Goal: Information Seeking & Learning: Learn about a topic

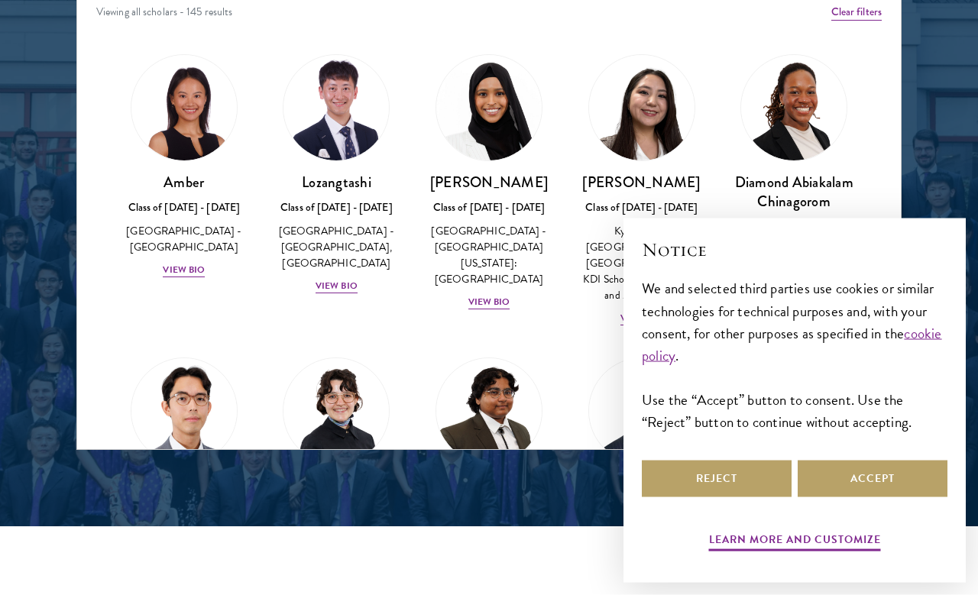
scroll to position [1979, 0]
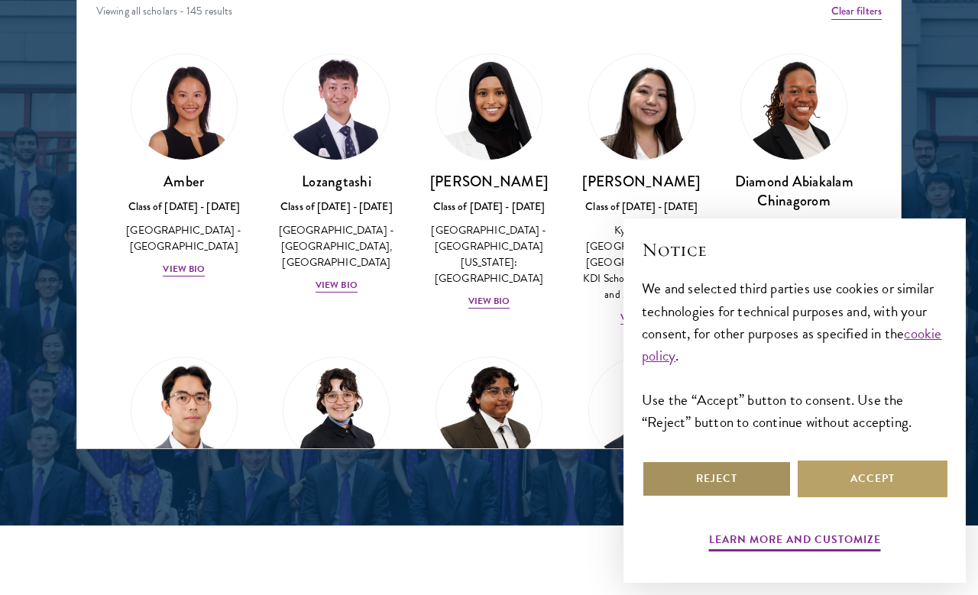
click at [752, 497] on button "Reject" at bounding box center [717, 479] width 150 height 37
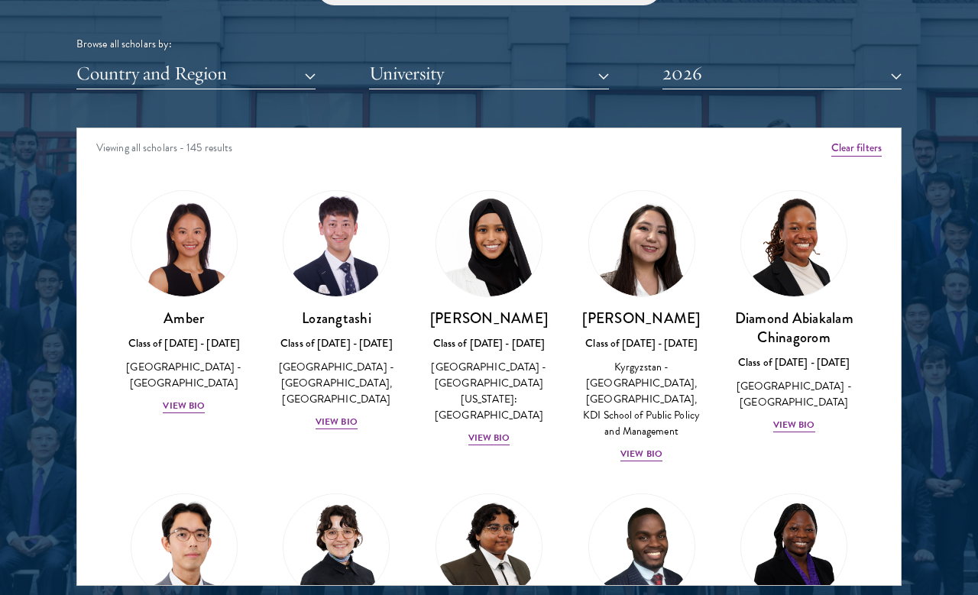
scroll to position [0, 0]
click at [176, 248] on img at bounding box center [184, 244] width 116 height 116
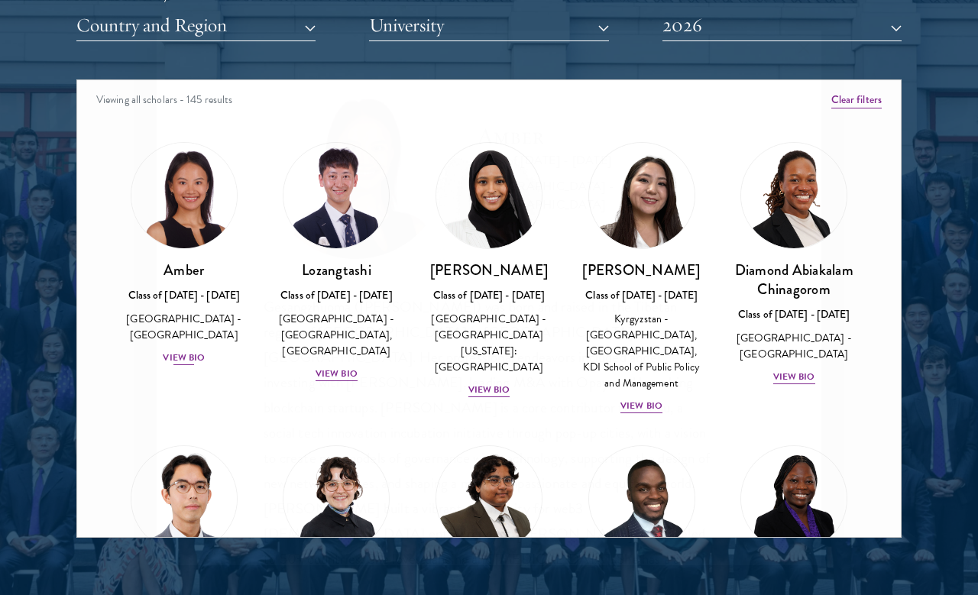
scroll to position [1894, 0]
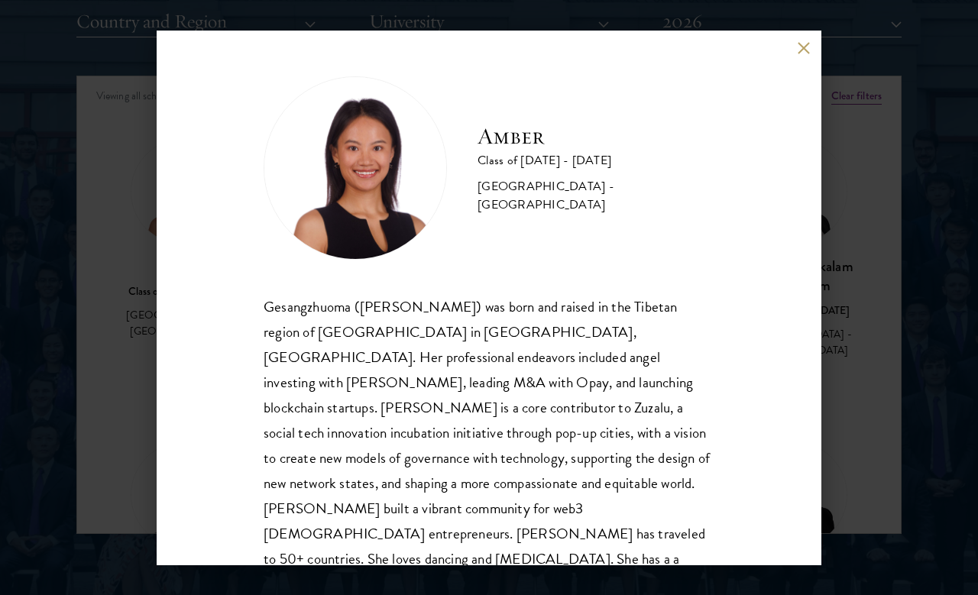
click at [118, 142] on div "Amber Class of [DATE] - [DATE] [GEOGRAPHIC_DATA] - [GEOGRAPHIC_DATA] Gesangzhuo…" at bounding box center [489, 297] width 978 height 595
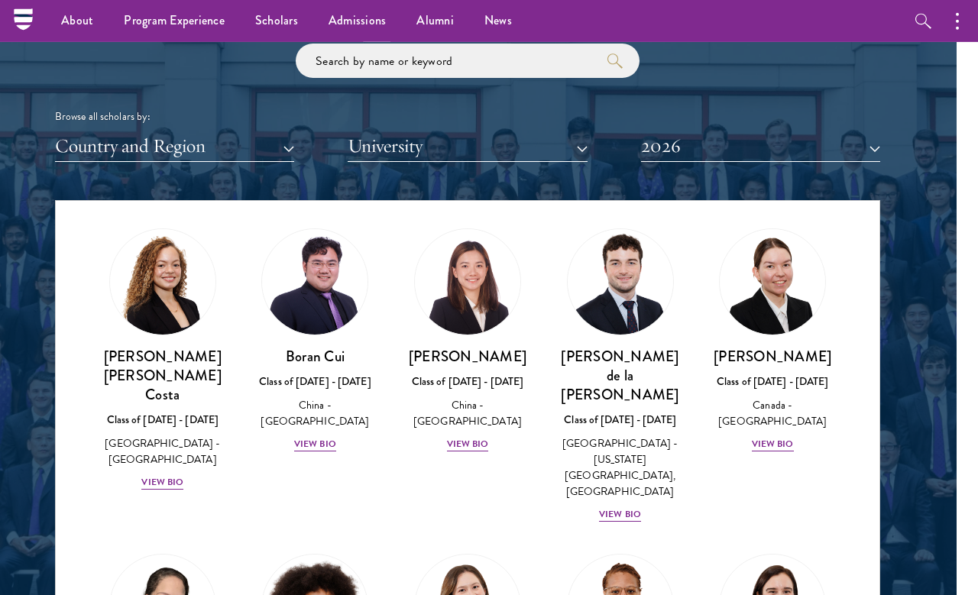
scroll to position [1793, 0]
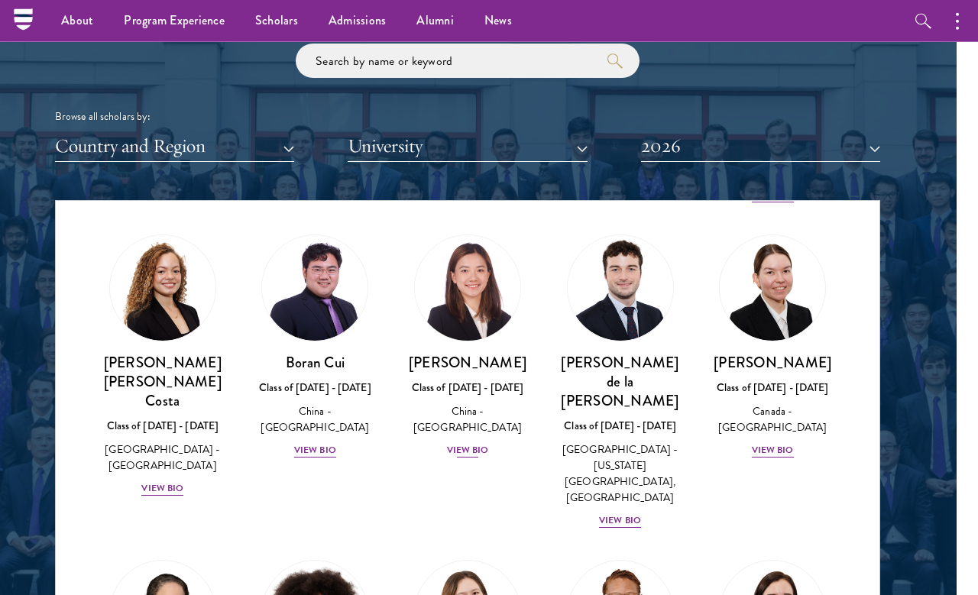
click at [485, 295] on img at bounding box center [467, 288] width 116 height 116
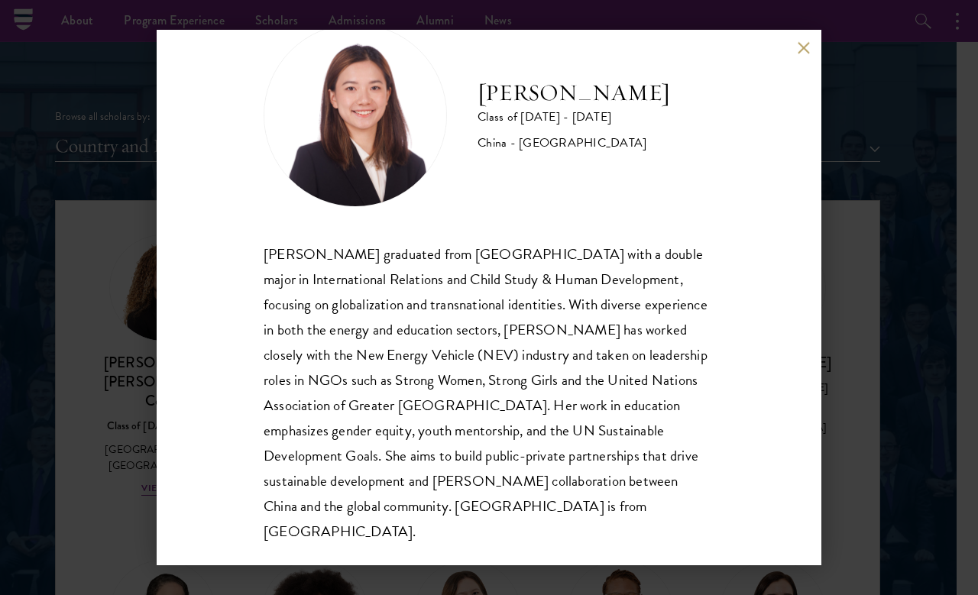
scroll to position [52, 0]
click at [801, 59] on div "[PERSON_NAME] Class of [DATE] - [DATE] [GEOGRAPHIC_DATA] - [GEOGRAPHIC_DATA] [P…" at bounding box center [489, 298] width 664 height 535
click at [797, 47] on button at bounding box center [803, 48] width 13 height 13
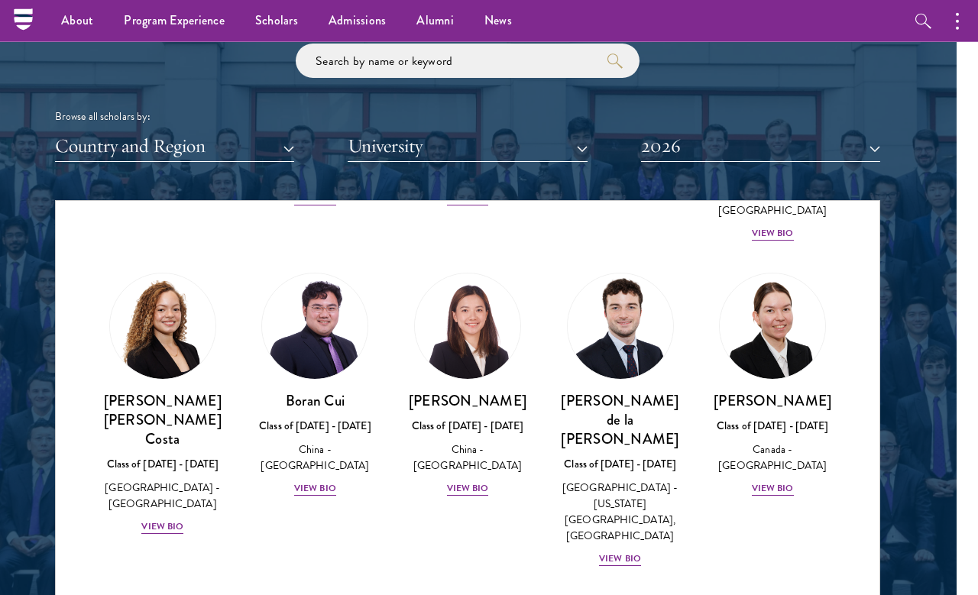
scroll to position [1754, 0]
click at [259, 165] on div "Scholar Directory Congratulations and welcome to the Schwarzman Scholars Class …" at bounding box center [467, 270] width 825 height 777
click at [263, 141] on button "Country and Region" at bounding box center [174, 146] width 239 height 31
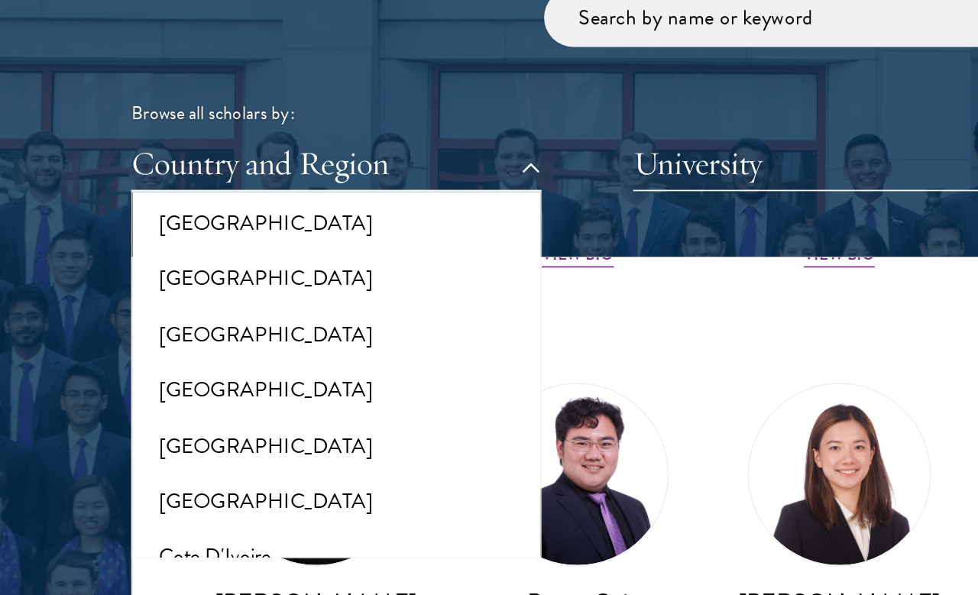
scroll to position [499, 0]
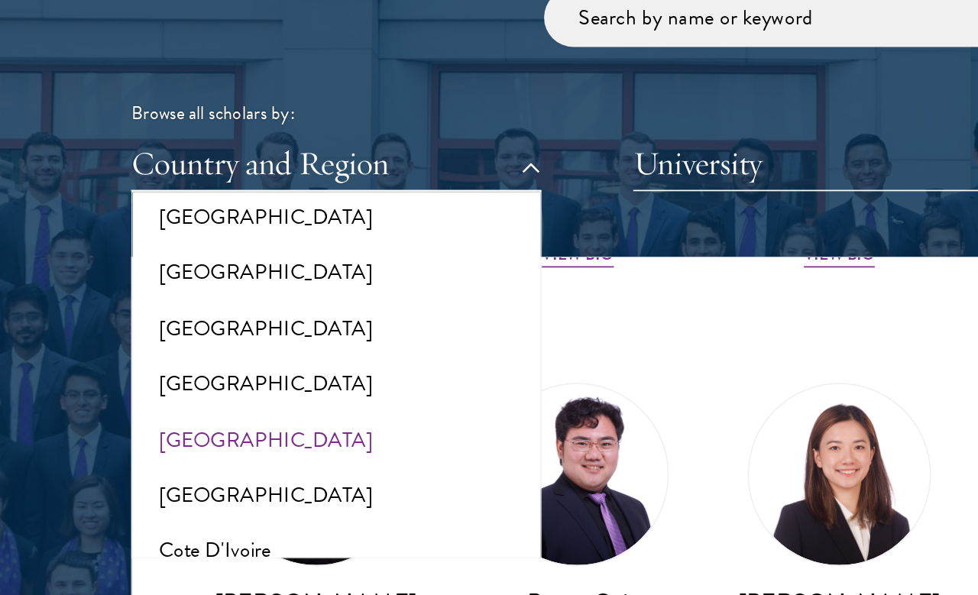
click at [232, 291] on button "[GEOGRAPHIC_DATA]" at bounding box center [196, 307] width 230 height 32
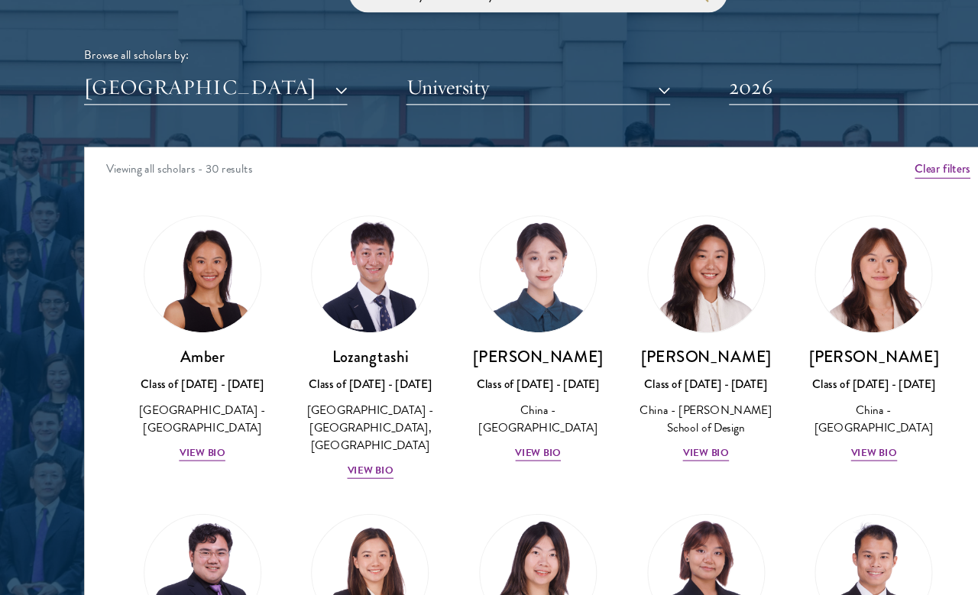
scroll to position [1882, 0]
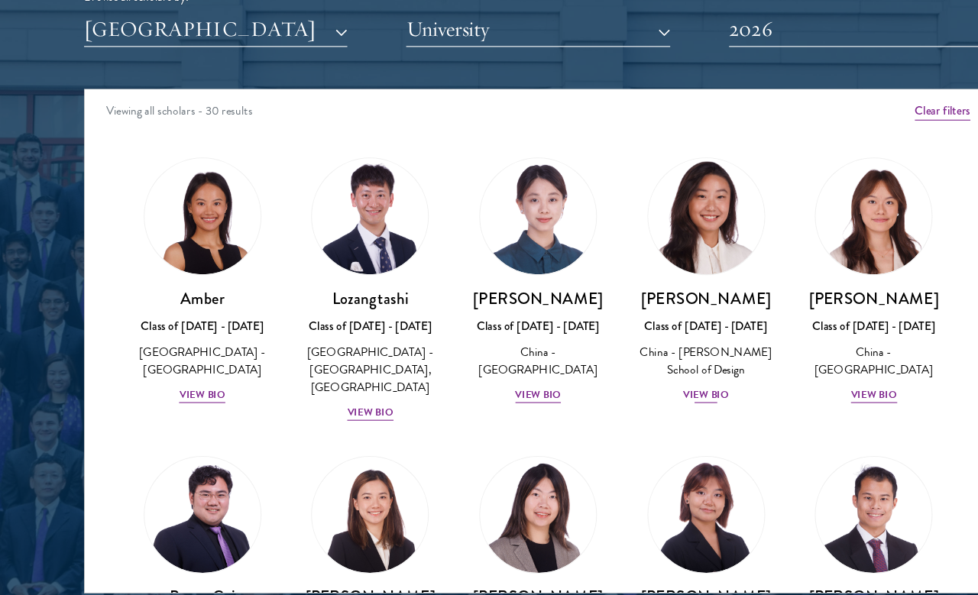
click at [646, 201] on img at bounding box center [642, 203] width 116 height 116
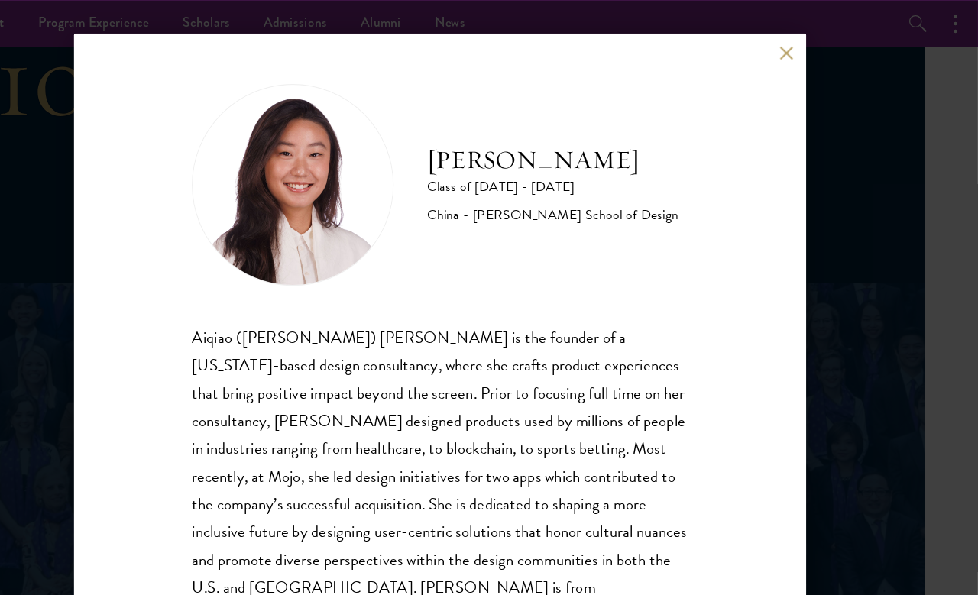
scroll to position [1279, 52]
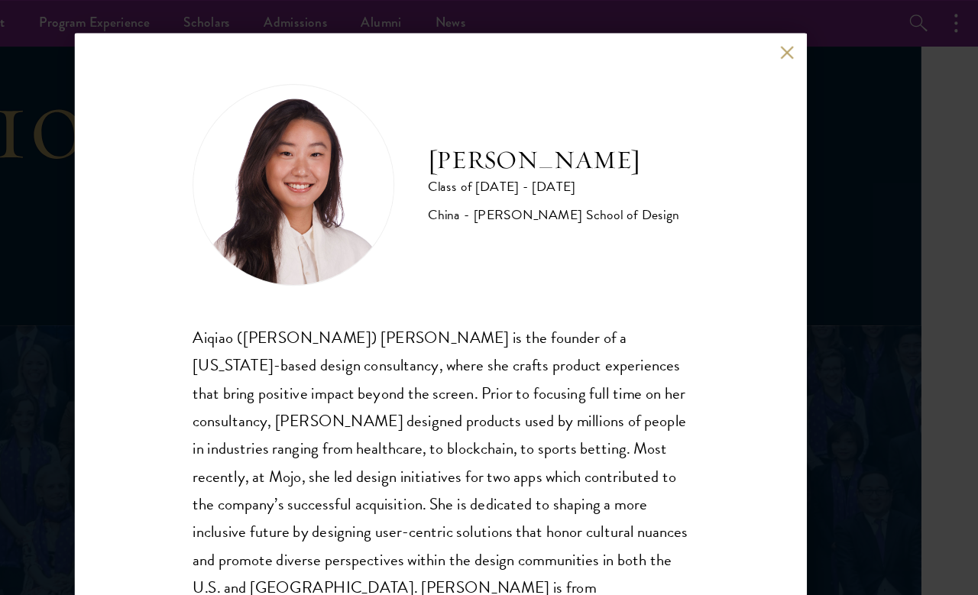
click at [714, 37] on div "[PERSON_NAME] Class of [DATE] - [DATE] China - [PERSON_NAME] School of Design […" at bounding box center [489, 298] width 664 height 535
click at [797, 47] on button at bounding box center [803, 48] width 13 height 13
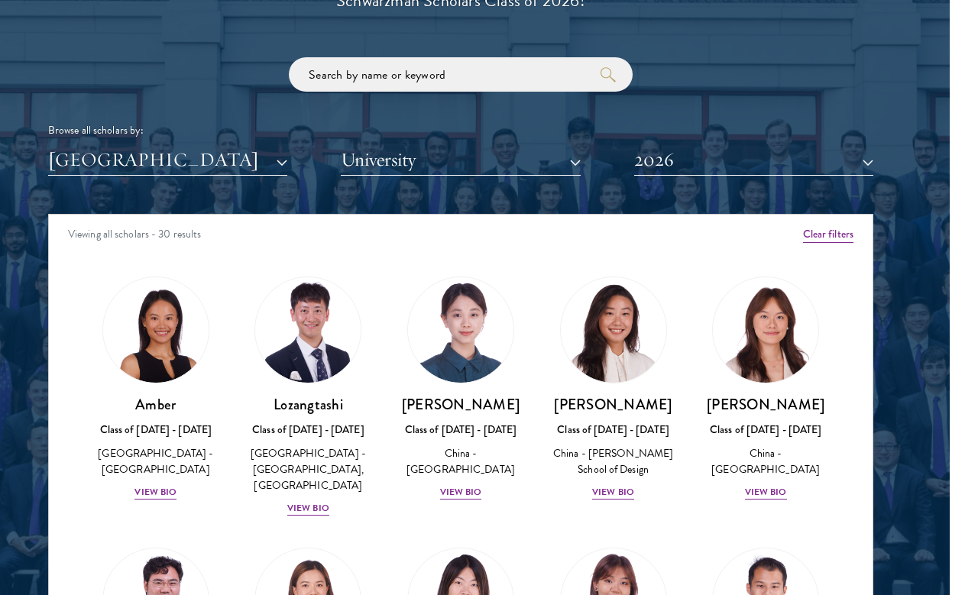
scroll to position [1756, 31]
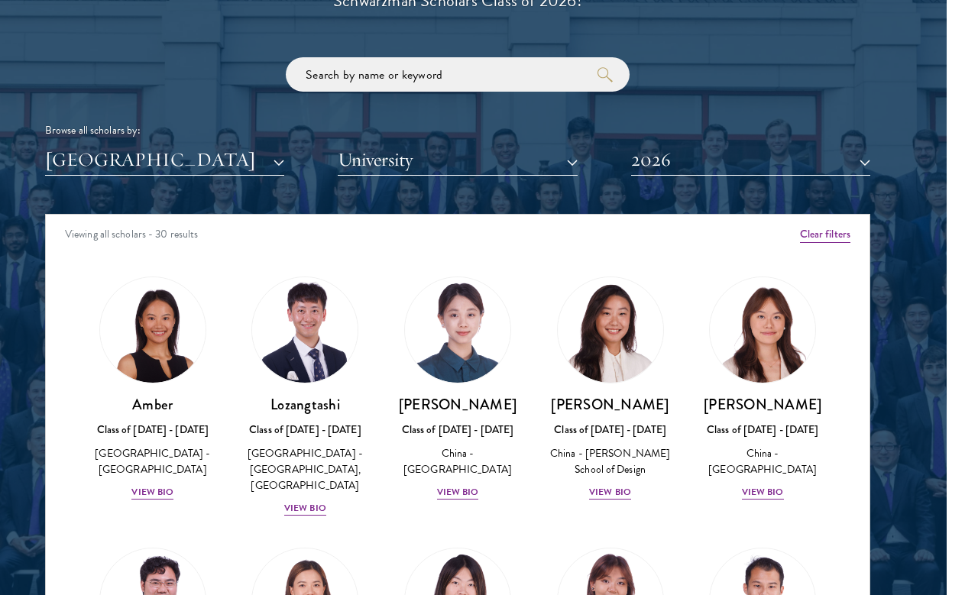
click at [257, 169] on button "[GEOGRAPHIC_DATA]" at bounding box center [164, 159] width 239 height 31
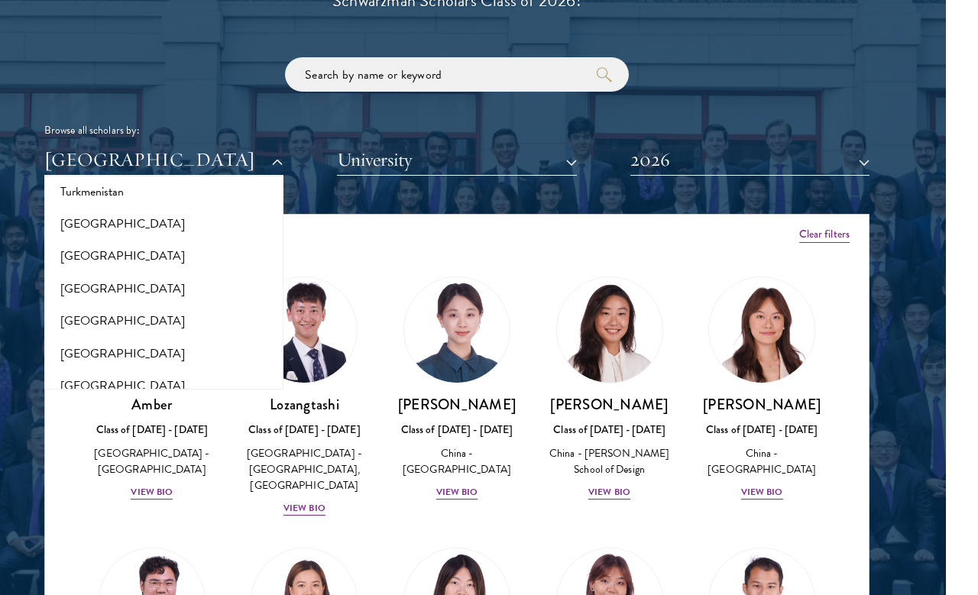
scroll to position [3090, 0]
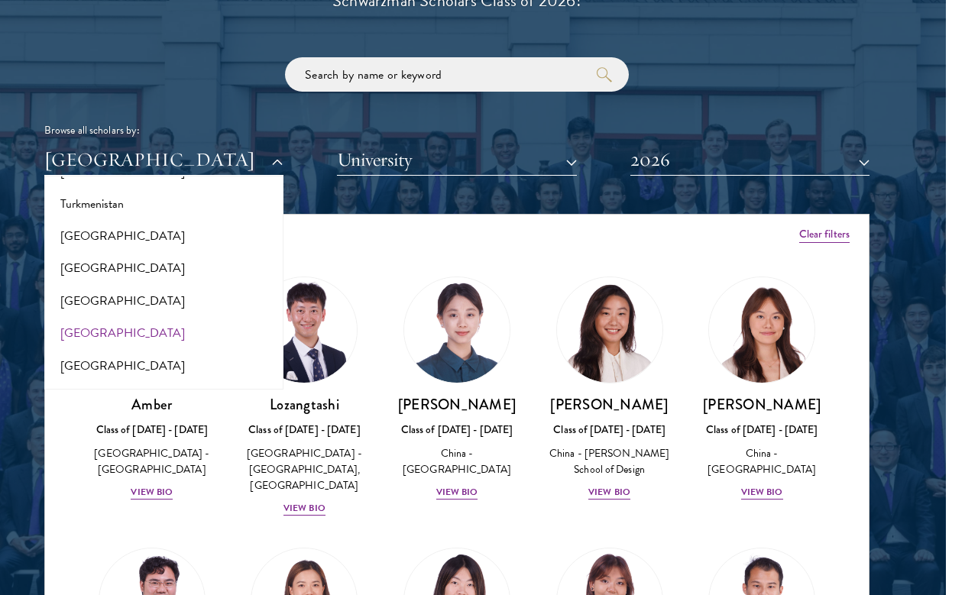
click at [187, 317] on button "[GEOGRAPHIC_DATA]" at bounding box center [164, 333] width 230 height 32
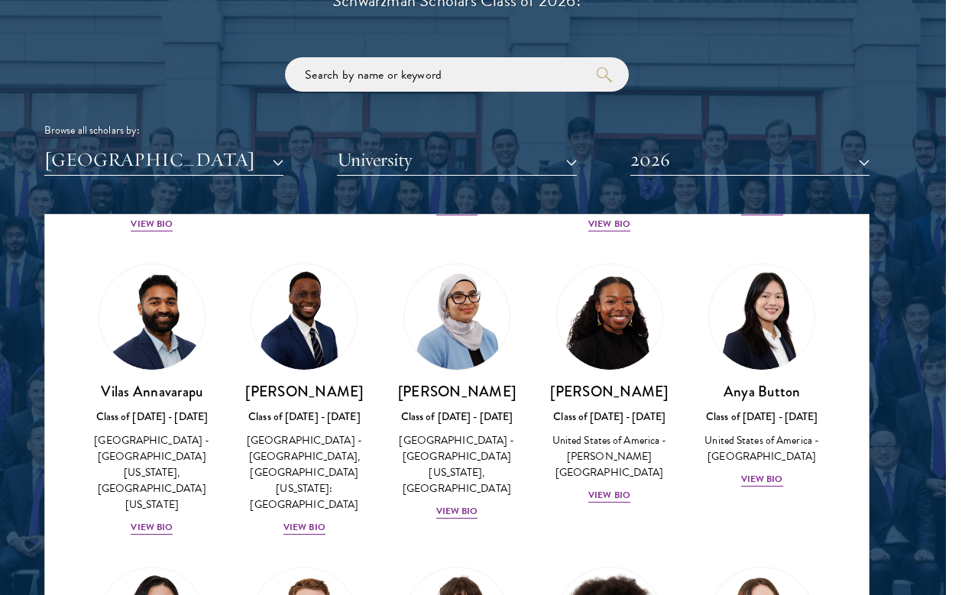
scroll to position [306, 0]
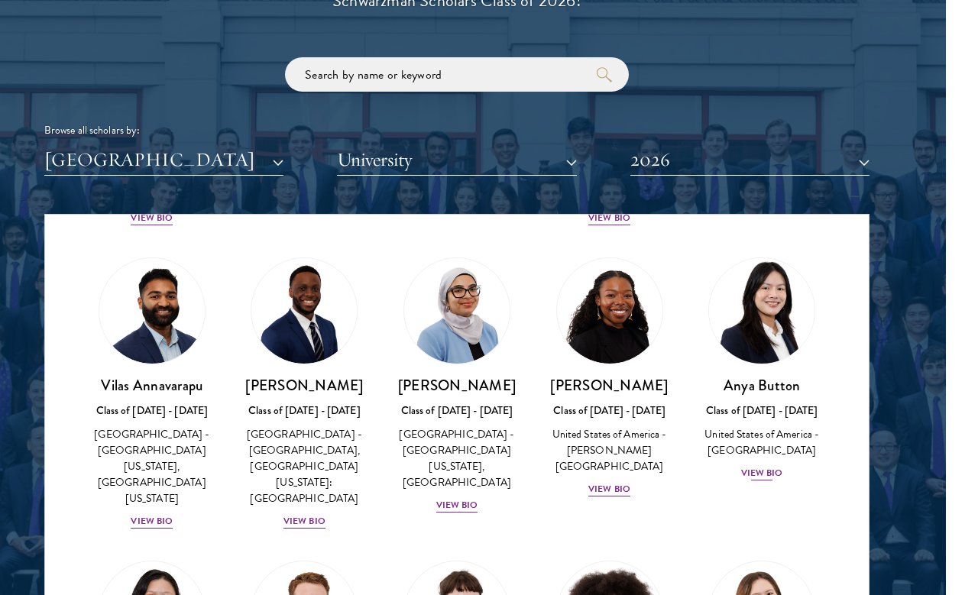
click at [780, 293] on img at bounding box center [761, 311] width 116 height 116
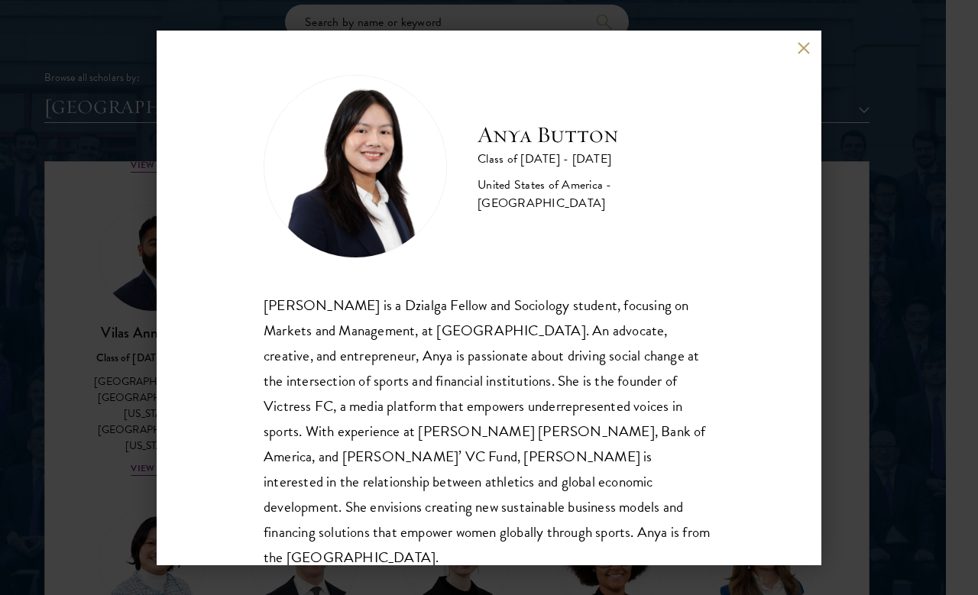
click at [807, 50] on button at bounding box center [803, 48] width 13 height 13
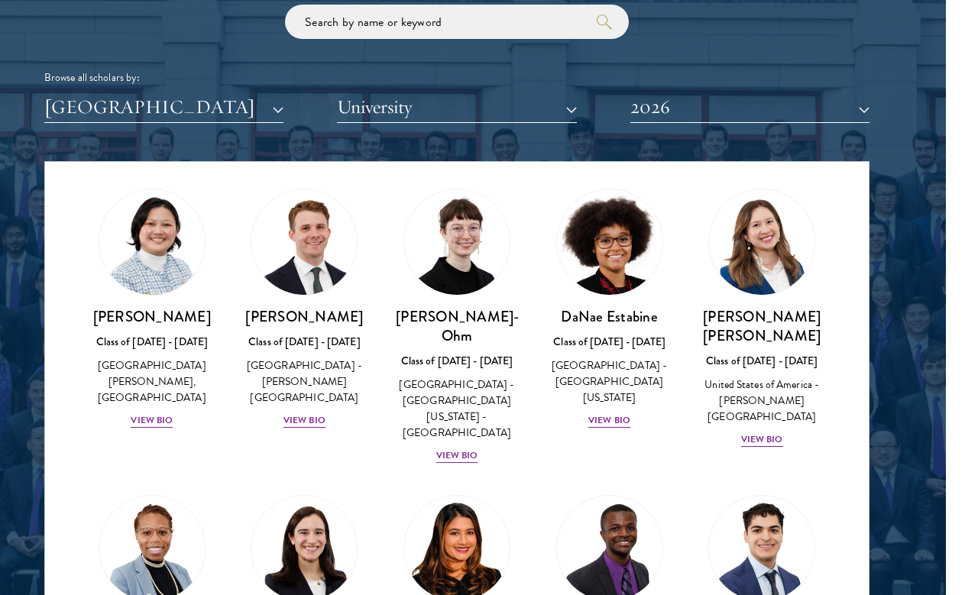
scroll to position [632, 0]
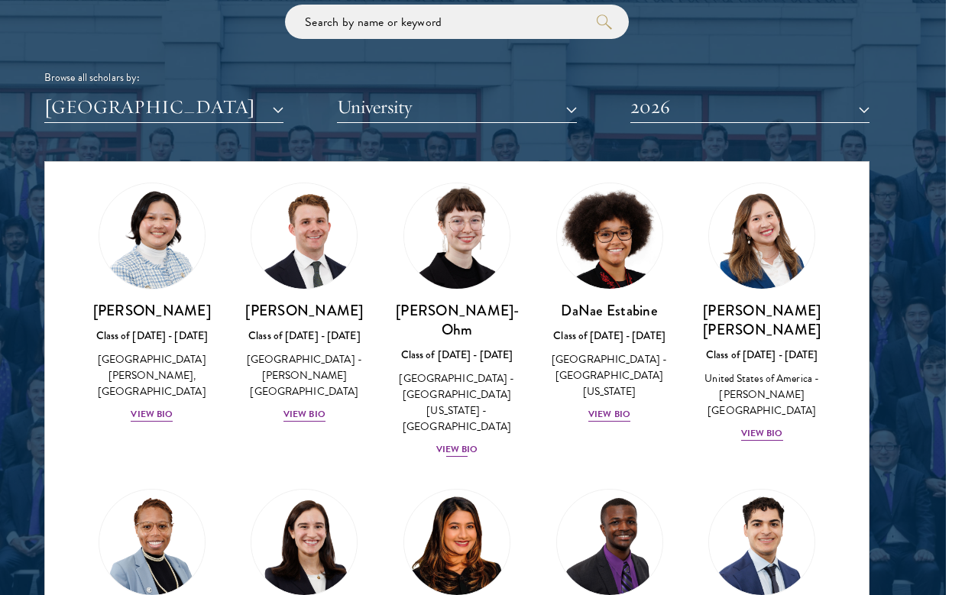
click at [476, 228] on img at bounding box center [457, 236] width 116 height 116
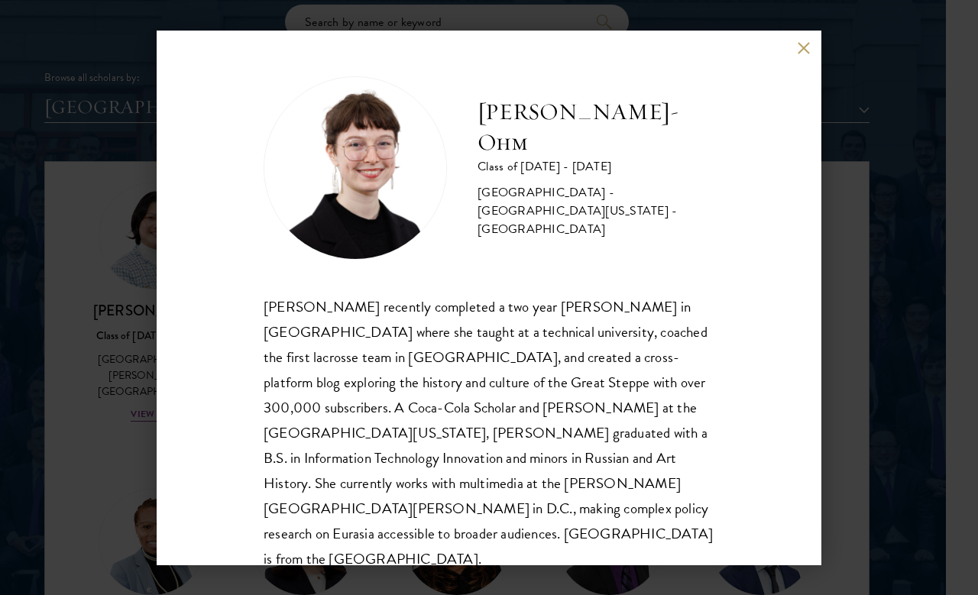
click at [805, 49] on button at bounding box center [803, 48] width 13 height 13
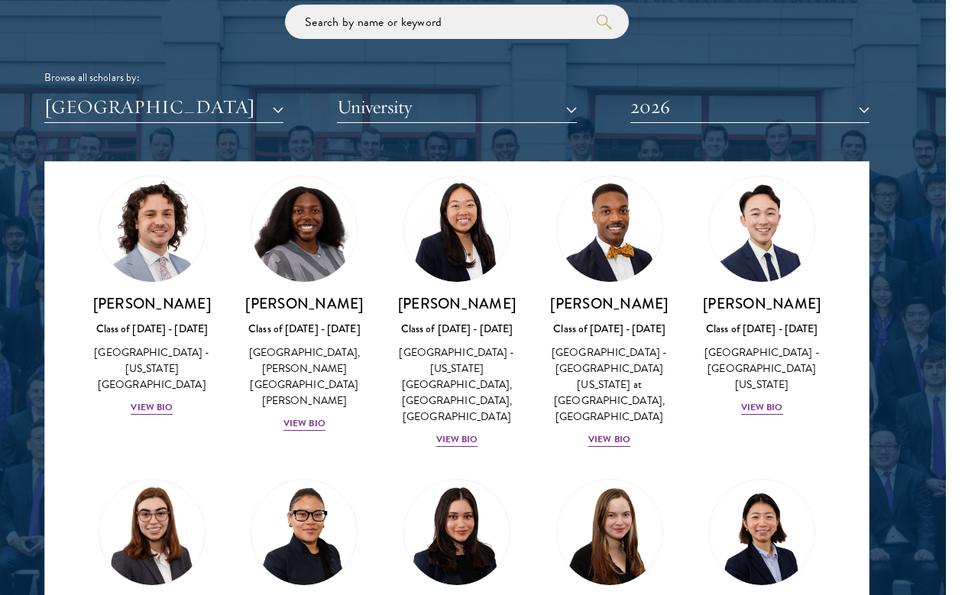
scroll to position [1292, 0]
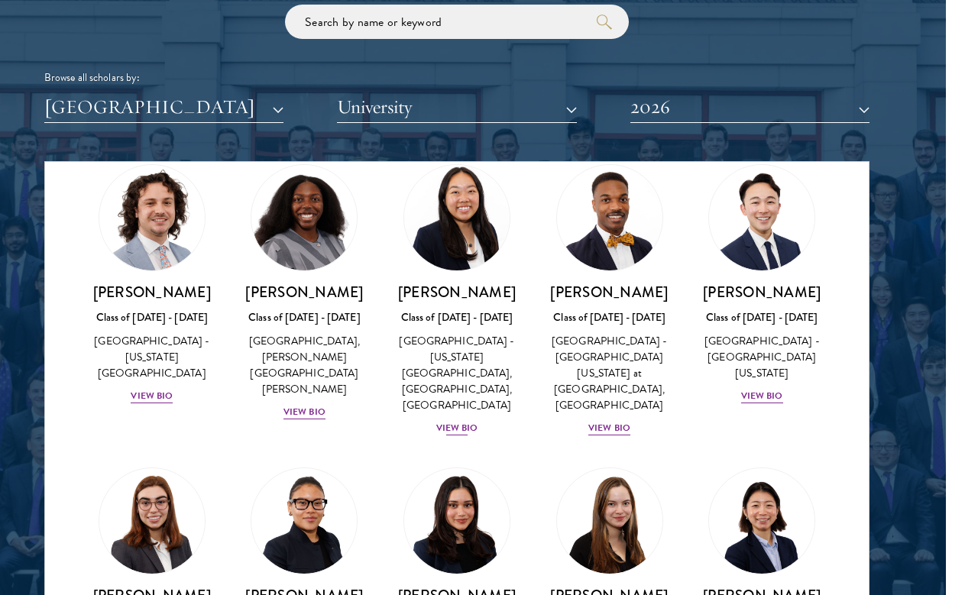
click at [477, 201] on img at bounding box center [457, 218] width 116 height 116
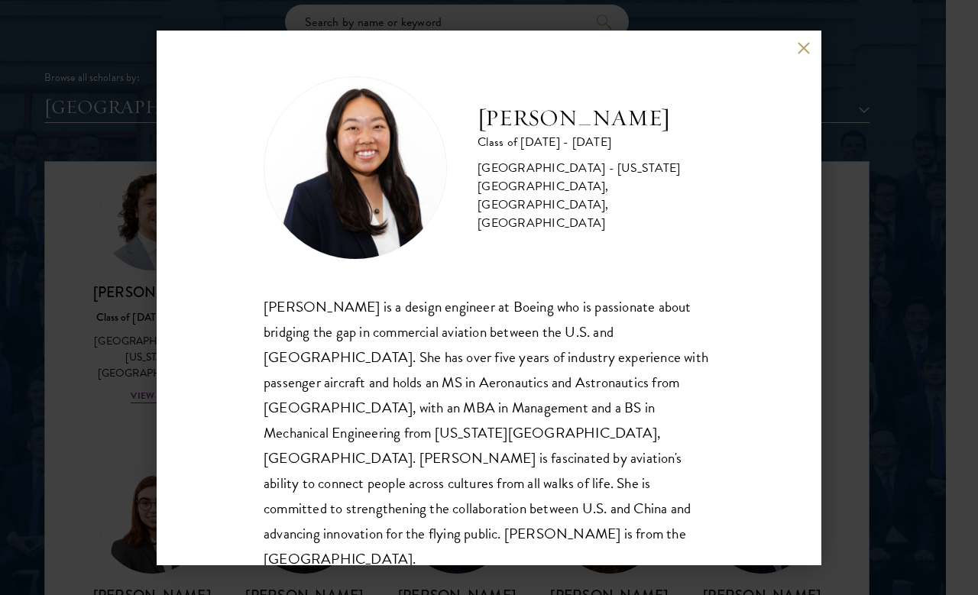
click at [800, 44] on button at bounding box center [803, 48] width 13 height 13
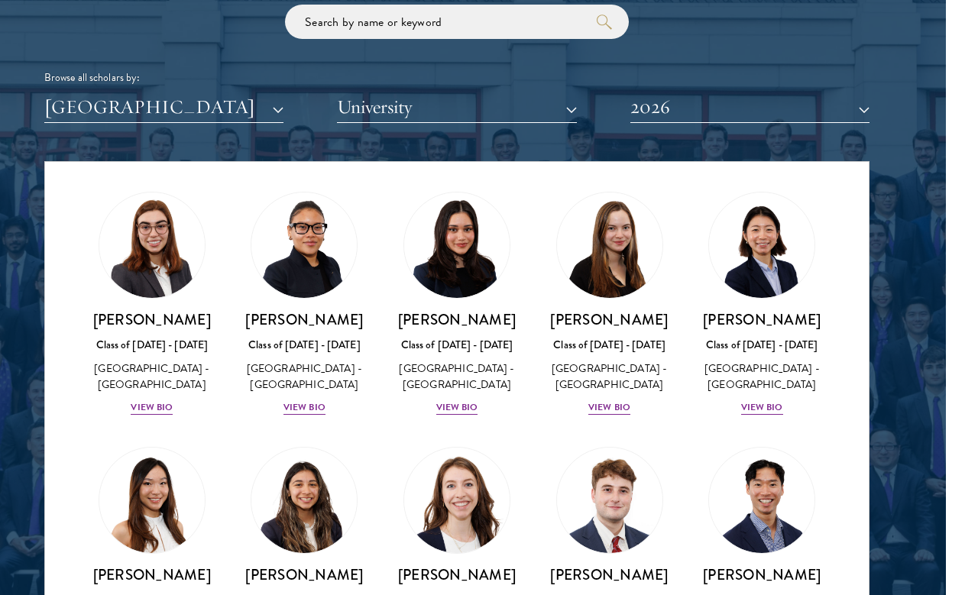
scroll to position [1560, 0]
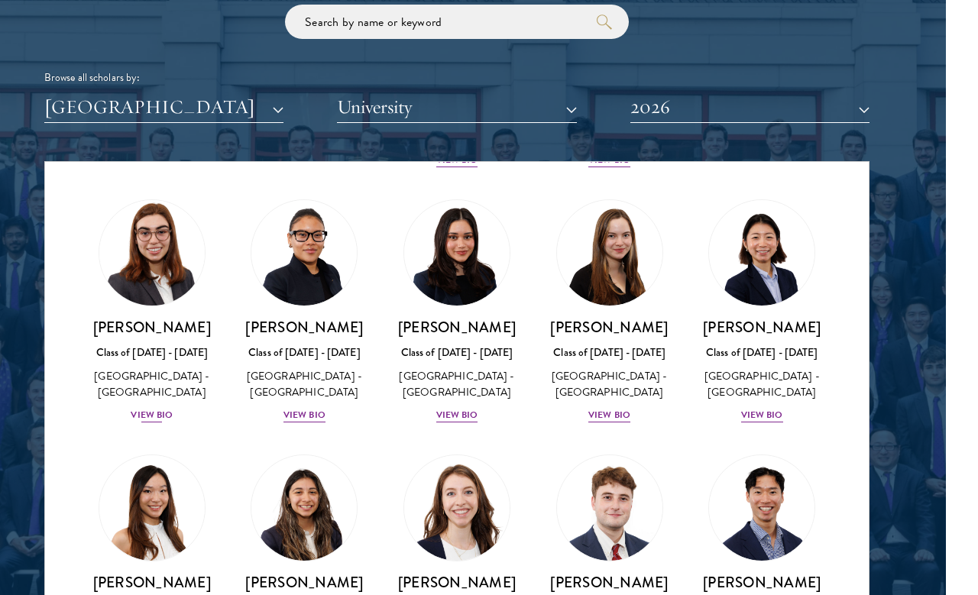
click at [158, 215] on img at bounding box center [152, 253] width 116 height 116
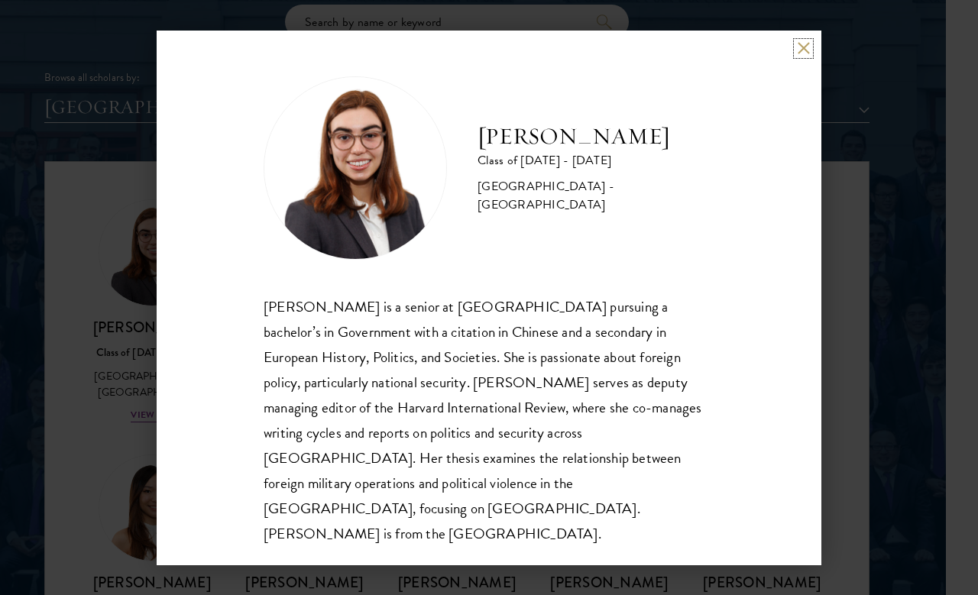
click at [804, 55] on button at bounding box center [803, 48] width 13 height 13
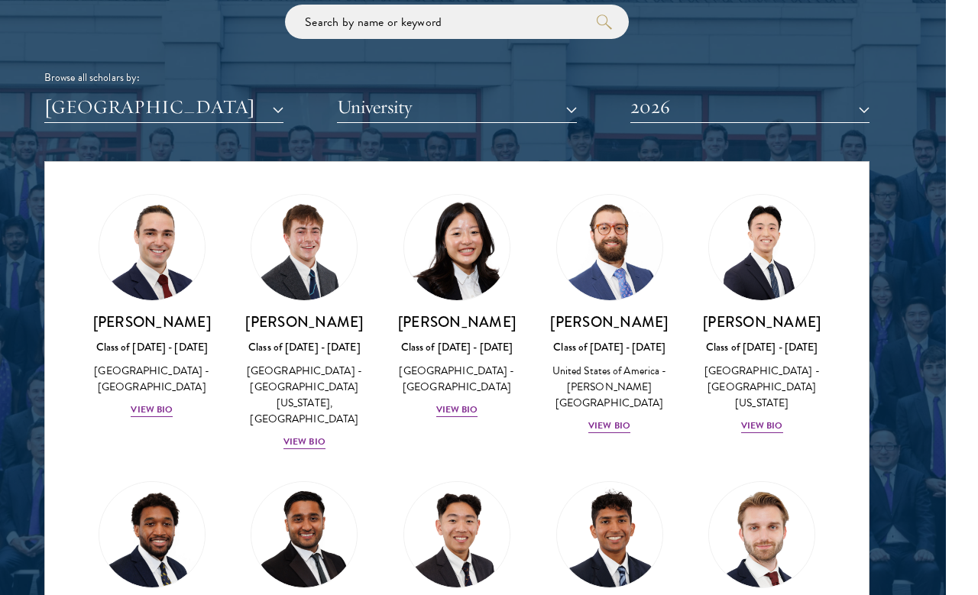
scroll to position [2387, 0]
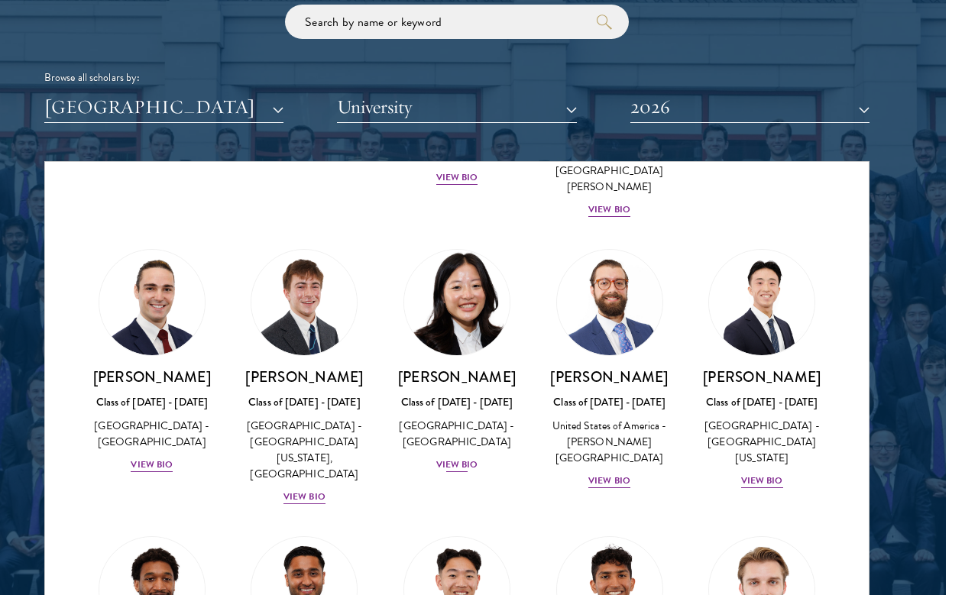
click at [470, 244] on img at bounding box center [457, 302] width 116 height 116
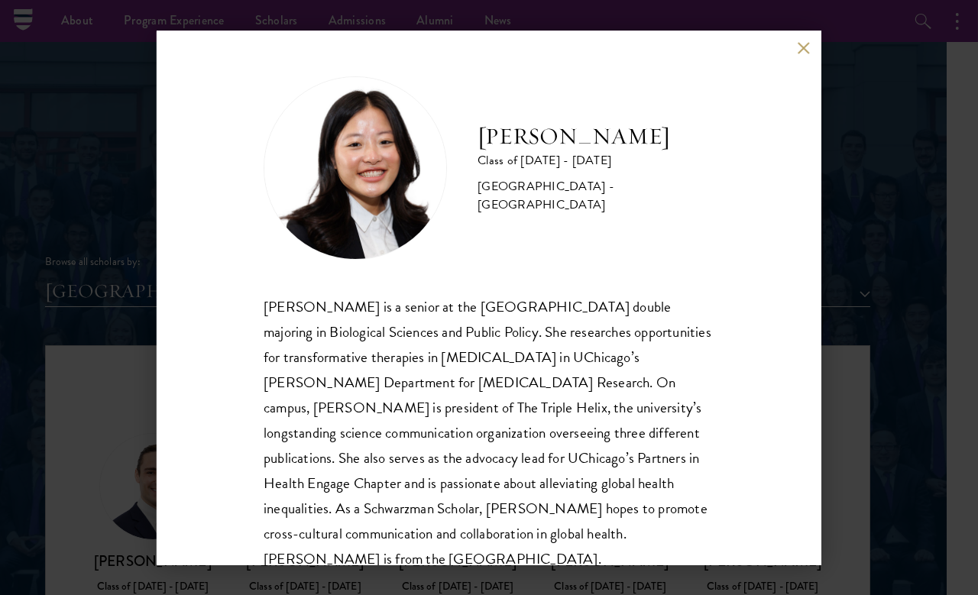
scroll to position [1624, 31]
click at [797, 57] on div "[PERSON_NAME] Class of [DATE] - [DATE] [GEOGRAPHIC_DATA] - [GEOGRAPHIC_DATA] [P…" at bounding box center [489, 298] width 664 height 535
click at [803, 61] on div "[PERSON_NAME] Class of [DATE] - [DATE] [GEOGRAPHIC_DATA] - [GEOGRAPHIC_DATA] [P…" at bounding box center [489, 298] width 664 height 535
click at [808, 50] on button at bounding box center [803, 48] width 13 height 13
